Goal: Information Seeking & Learning: Learn about a topic

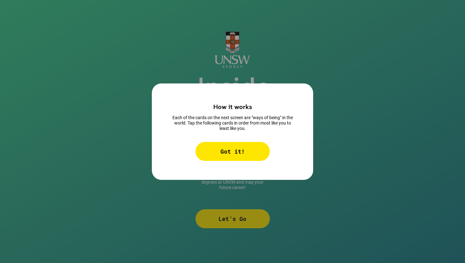
click at [235, 148] on div "Got it!" at bounding box center [233, 151] width 74 height 19
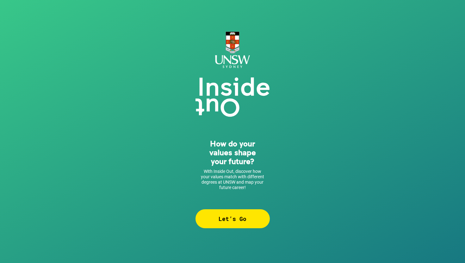
click at [225, 225] on div "Let’s Go" at bounding box center [233, 218] width 74 height 19
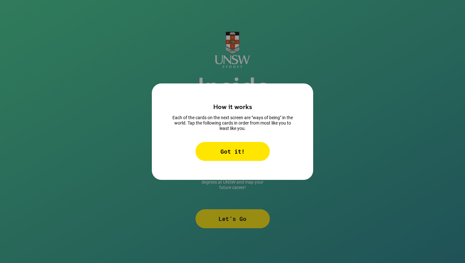
click at [243, 148] on div "Got it!" at bounding box center [233, 151] width 74 height 19
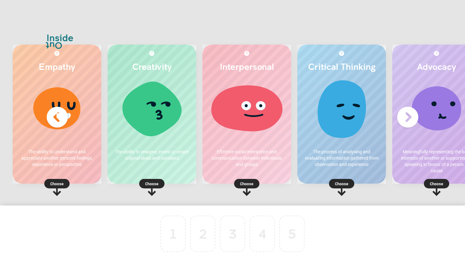
click at [203, 229] on div at bounding box center [203, 233] width 24 height 35
click at [199, 229] on div at bounding box center [203, 233] width 24 height 35
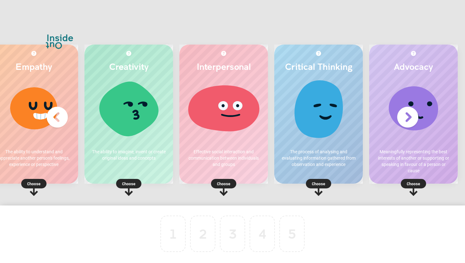
scroll to position [0, 25]
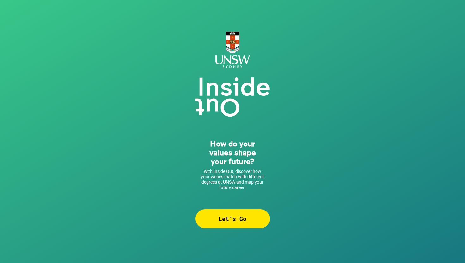
click at [227, 220] on div "Let’s Go" at bounding box center [233, 218] width 74 height 19
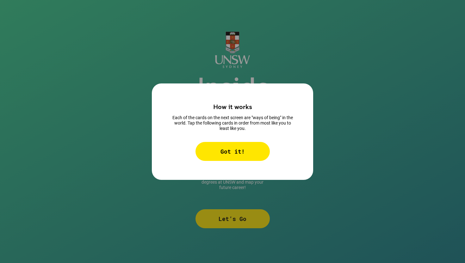
click at [239, 147] on div "Got it!" at bounding box center [233, 151] width 74 height 19
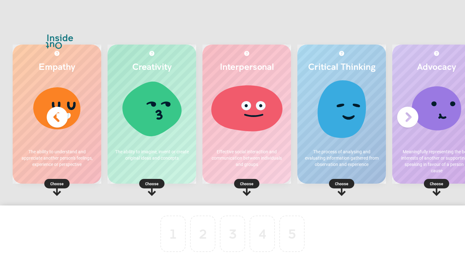
click at [58, 181] on p "Choose" at bounding box center [57, 184] width 89 height 6
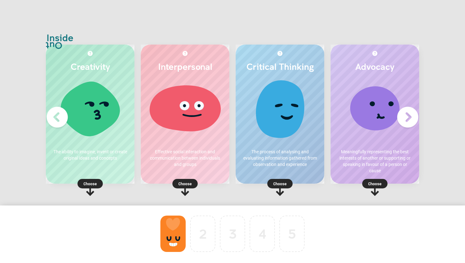
click at [184, 180] on rect at bounding box center [184, 183] width 25 height 9
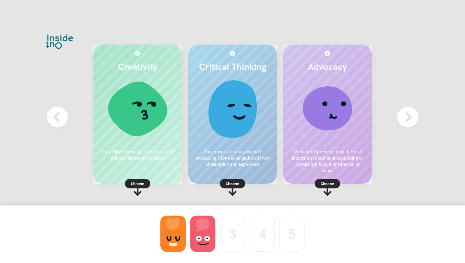
click at [327, 185] on p "Choose" at bounding box center [327, 184] width 89 height 6
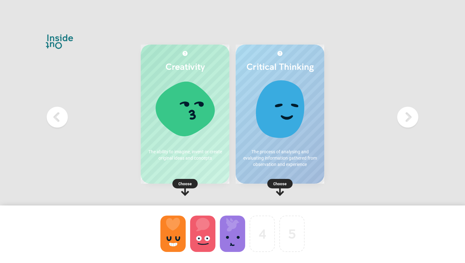
click at [187, 182] on p "Choose" at bounding box center [185, 184] width 89 height 6
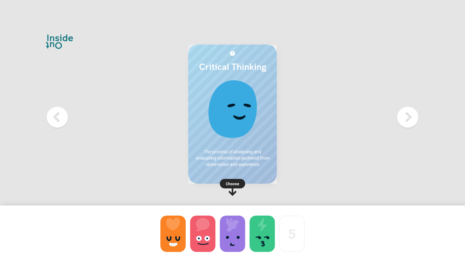
click at [269, 183] on p "Choose" at bounding box center [232, 184] width 89 height 6
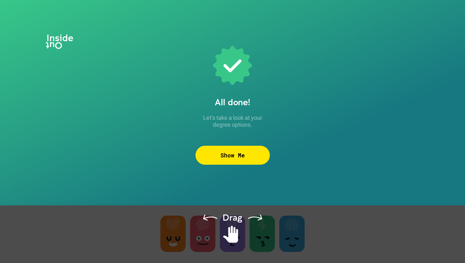
click at [228, 157] on div "Show Me" at bounding box center [233, 155] width 74 height 19
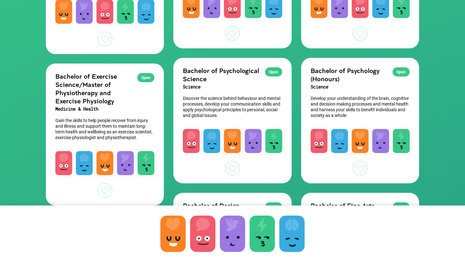
scroll to position [160, 0]
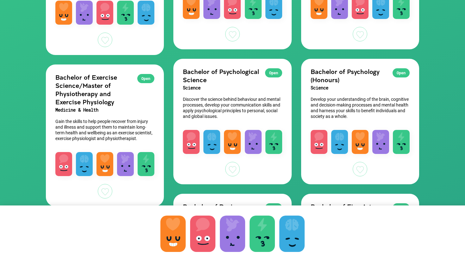
click at [202, 77] on h2 "Bachelor of Psychological Science" at bounding box center [232, 75] width 99 height 16
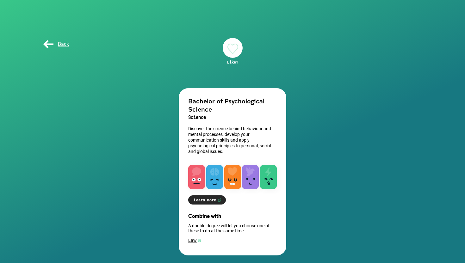
scroll to position [2, 0]
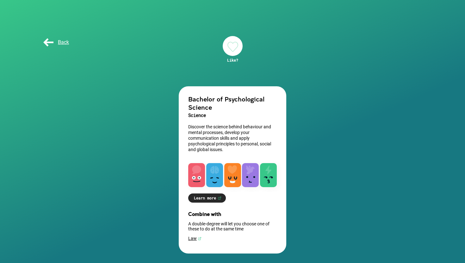
click at [64, 54] on div "Back" at bounding box center [232, 43] width 392 height 32
click at [63, 41] on span "Back" at bounding box center [55, 42] width 27 height 6
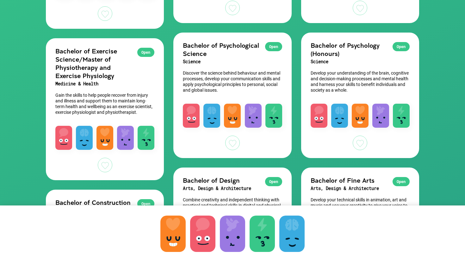
scroll to position [198, 0]
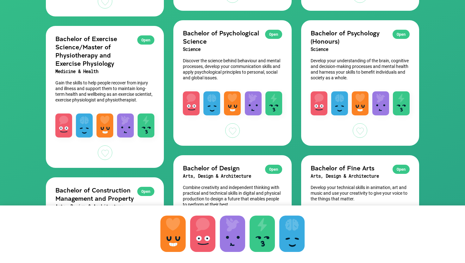
click at [339, 76] on p "Develop your understanding of the brain, cognitive and decision-making processe…" at bounding box center [360, 69] width 99 height 23
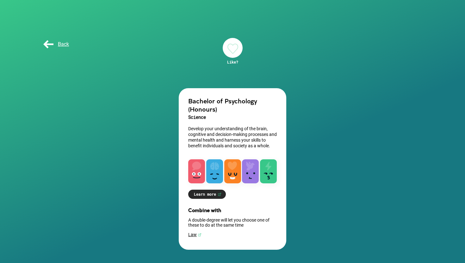
click at [54, 44] on span "Back" at bounding box center [55, 44] width 27 height 6
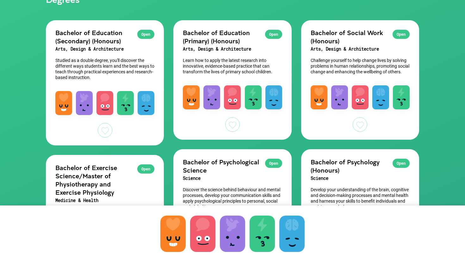
scroll to position [50, 0]
